Goal: Book appointment/travel/reservation

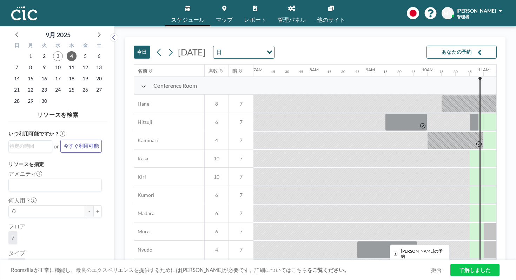
scroll to position [336, 388]
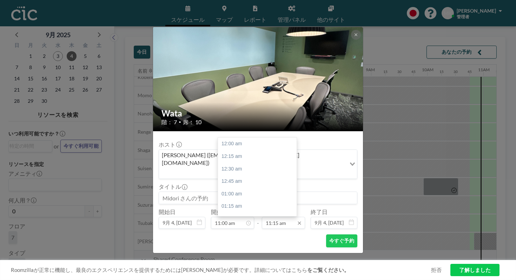
scroll to position [504, 0]
click at [257, 233] on div "12:00 pm" at bounding box center [257, 239] width 79 height 13
type input "12:00 pm"
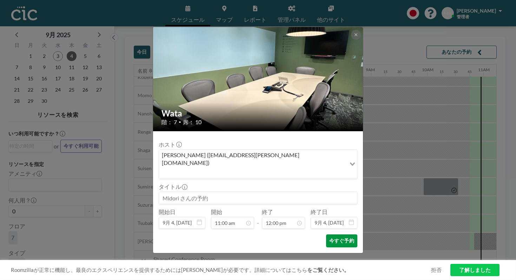
click at [331, 234] on button "今すぐ予約" at bounding box center [341, 240] width 31 height 13
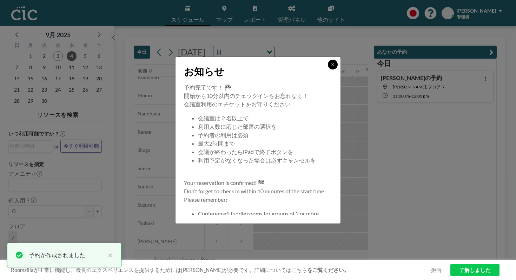
click at [330, 67] on icon at bounding box center [332, 64] width 4 height 4
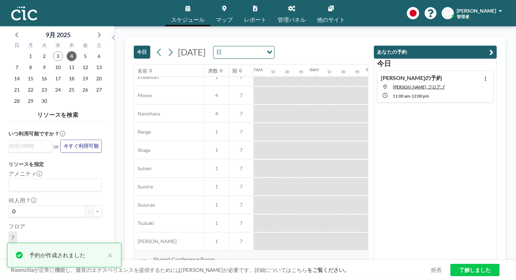
click at [316, 37] on div "[DATE] [DATE] 日 Loading..." at bounding box center [251, 50] width 234 height 27
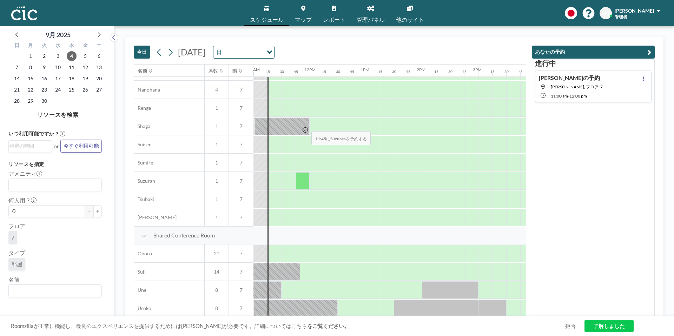
scroll to position [355, 617]
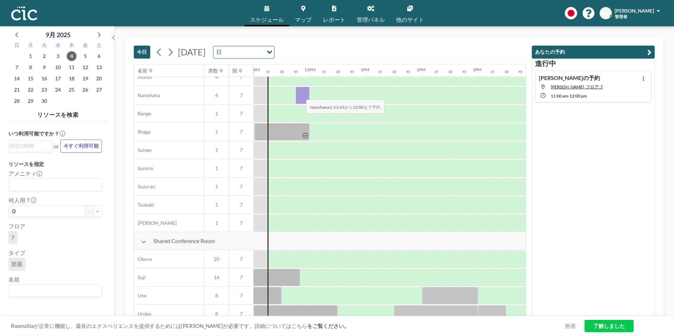
click at [300, 95] on div at bounding box center [302, 96] width 14 height 18
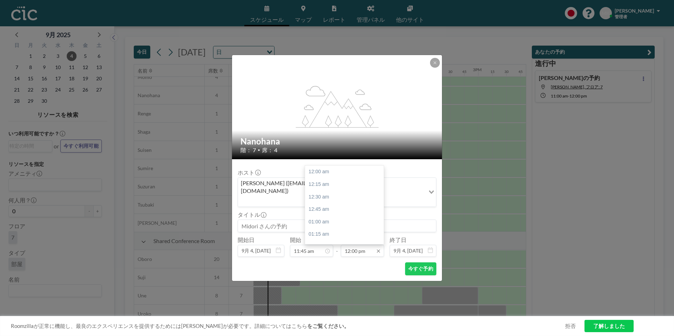
scroll to position [600, 0]
click at [344, 215] on div "01:00 pm" at bounding box center [344, 221] width 79 height 13
type input "01:00 pm"
click at [427, 265] on button "今すぐ予約" at bounding box center [420, 268] width 31 height 13
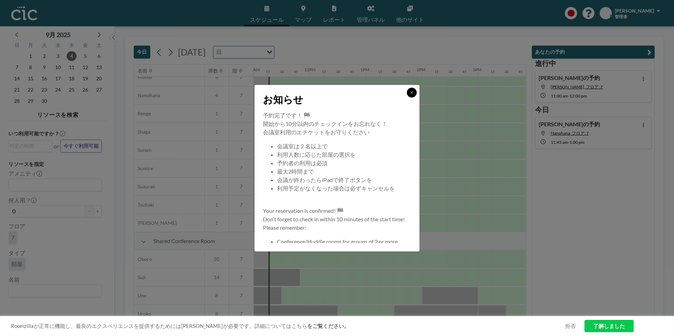
click at [415, 92] on button at bounding box center [412, 93] width 10 height 10
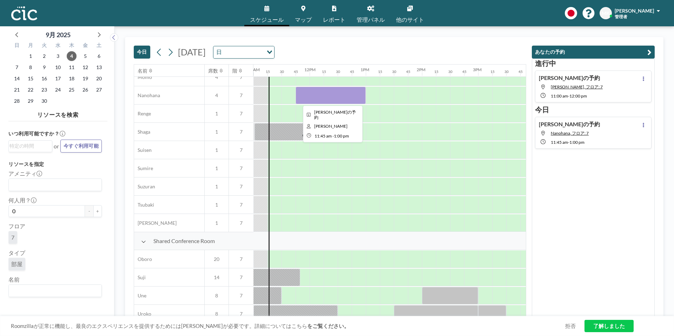
click at [348, 94] on div at bounding box center [330, 96] width 70 height 18
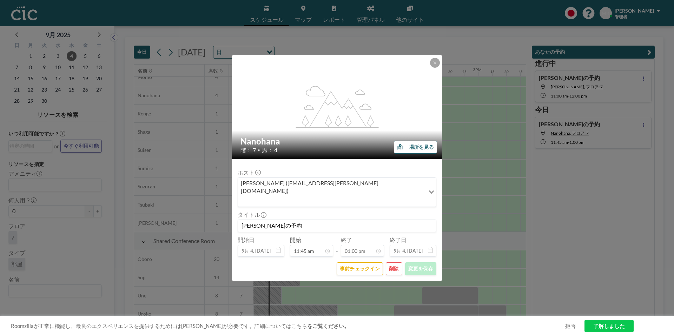
click at [396, 264] on button "削除" at bounding box center [394, 268] width 16 height 13
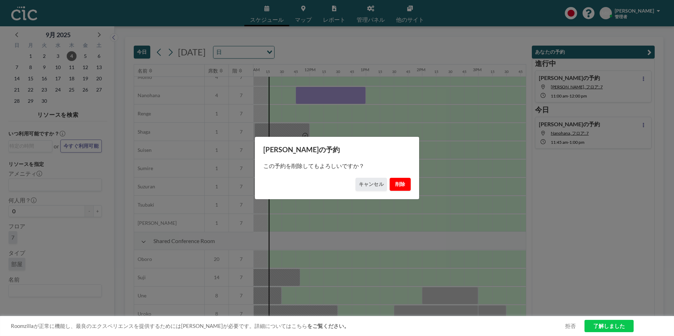
click at [404, 187] on button "削除" at bounding box center [399, 184] width 21 height 13
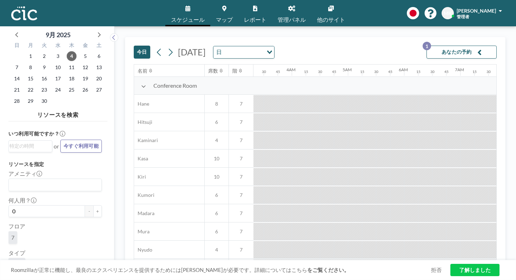
scroll to position [0, 474]
